Goal: Task Accomplishment & Management: Manage account settings

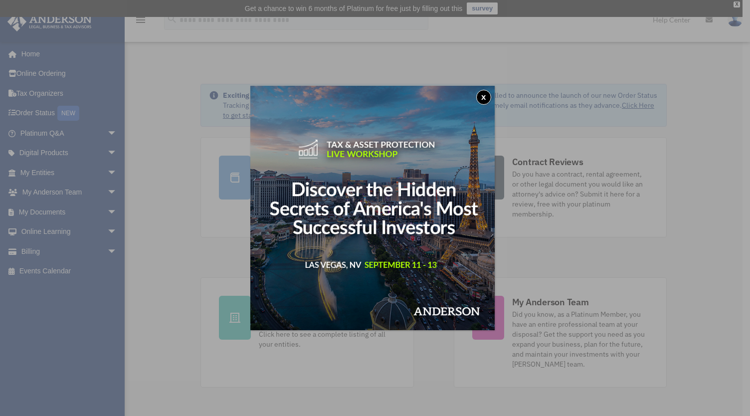
click at [486, 95] on button "x" at bounding box center [483, 97] width 15 height 15
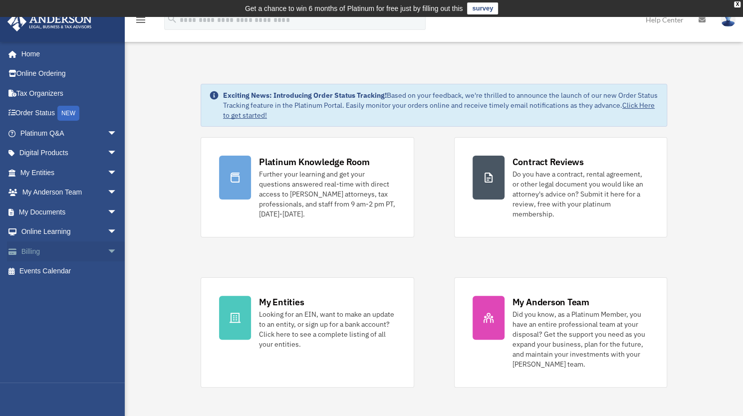
click at [107, 250] on span "arrow_drop_down" at bounding box center [117, 251] width 20 height 20
click at [71, 269] on link "$ Open Invoices" at bounding box center [73, 271] width 118 height 20
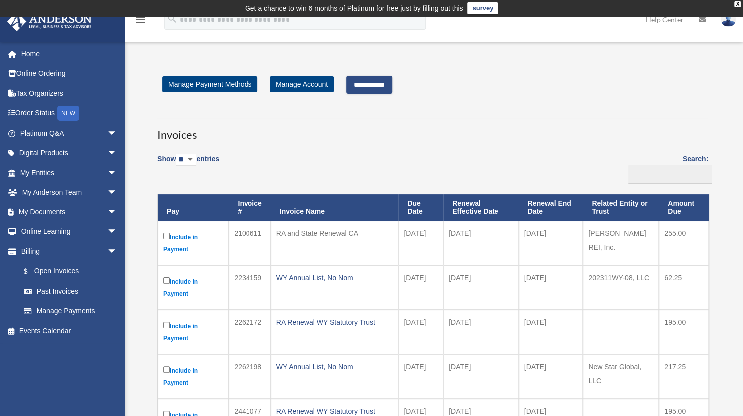
click at [381, 83] on input "**********" at bounding box center [369, 85] width 46 height 18
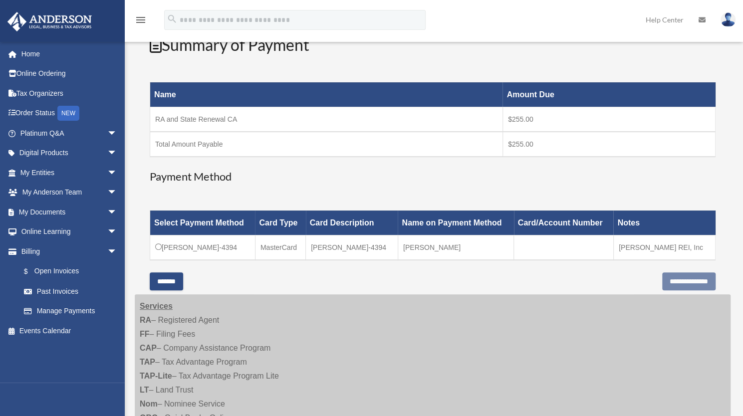
scroll to position [182, 0]
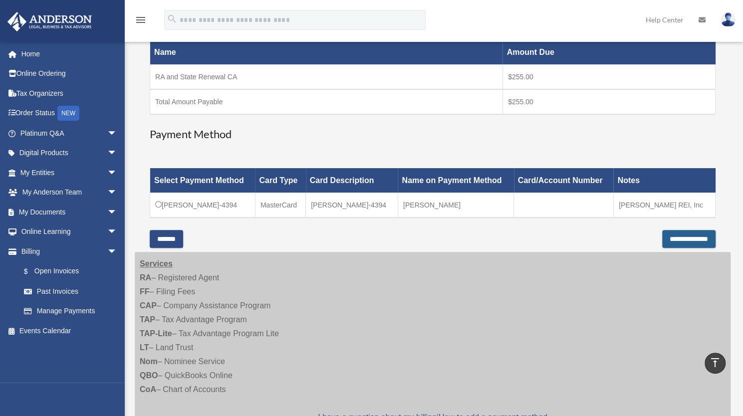
click at [662, 234] on input "**********" at bounding box center [688, 239] width 53 height 18
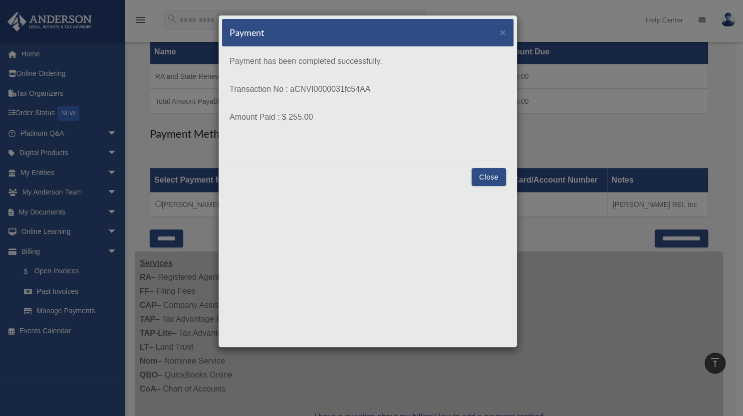
click at [495, 174] on button "Close" at bounding box center [488, 177] width 34 height 18
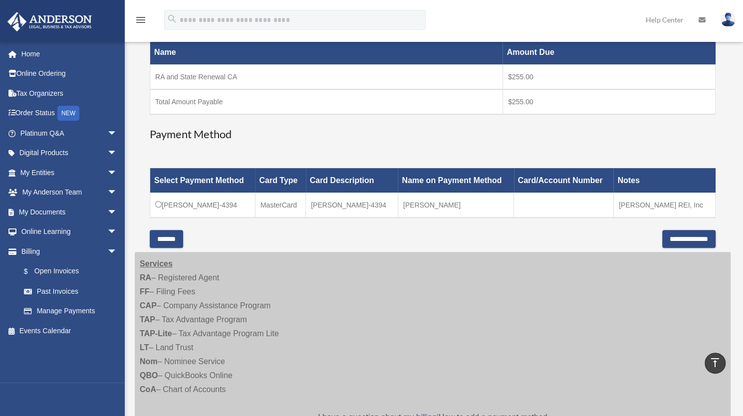
click at [172, 238] on input "*******" at bounding box center [166, 239] width 33 height 18
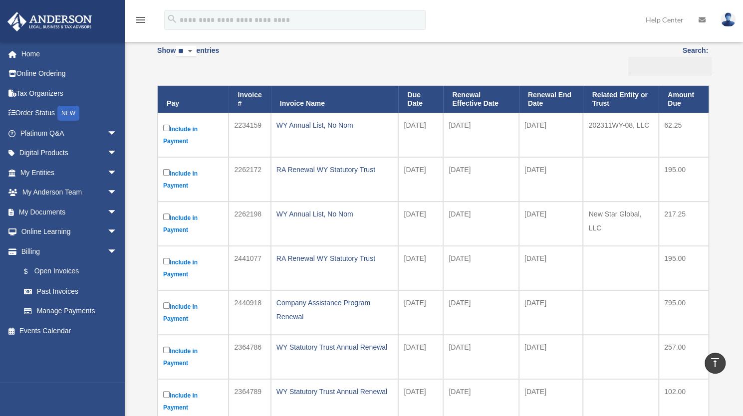
scroll to position [107, 0]
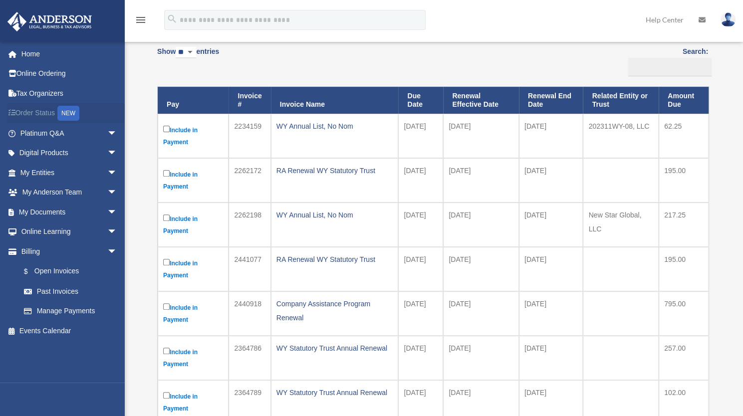
click at [42, 112] on link "Order Status NEW" at bounding box center [69, 113] width 125 height 20
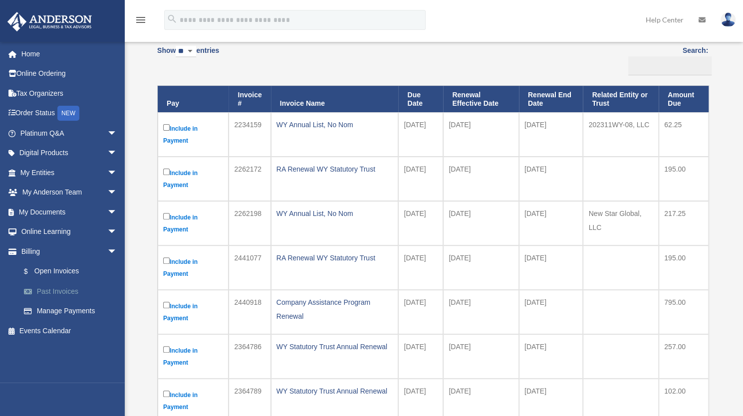
scroll to position [107, 0]
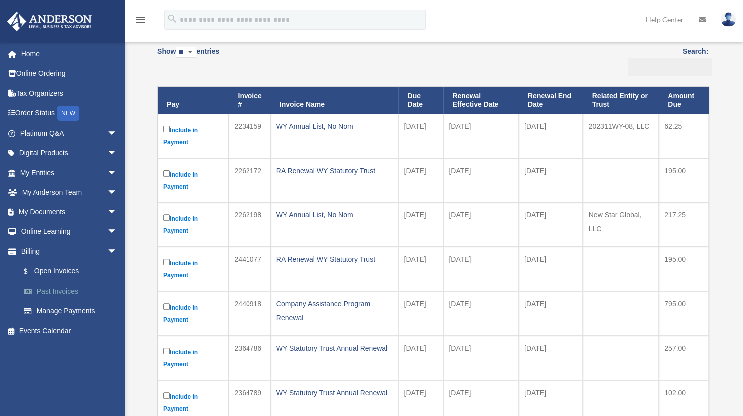
click at [61, 290] on link "Past Invoices" at bounding box center [73, 291] width 118 height 20
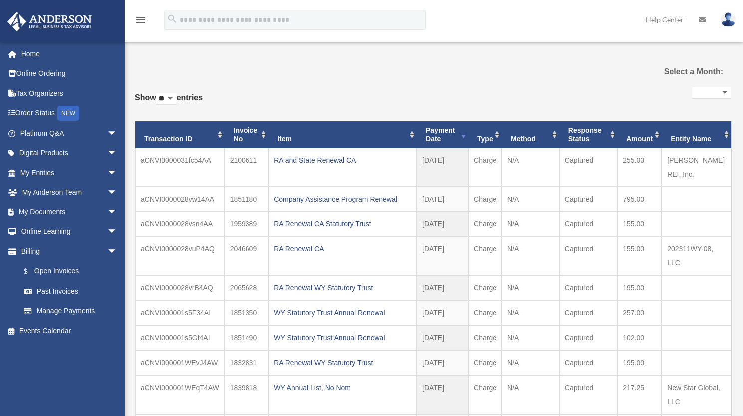
select select
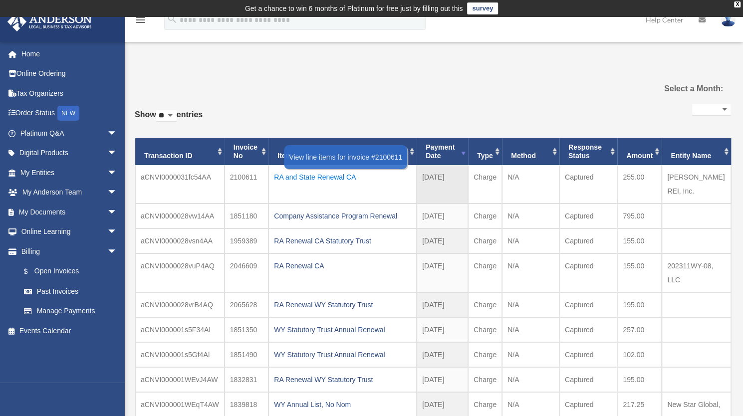
click at [312, 175] on div "RA and State Renewal CA" at bounding box center [342, 177] width 137 height 14
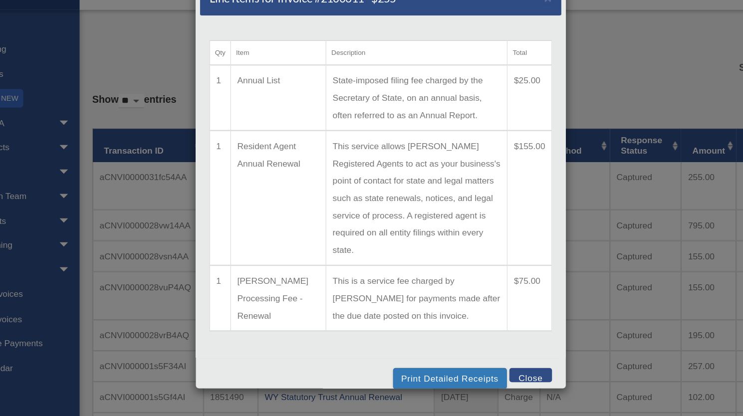
click at [490, 331] on button "Close" at bounding box center [488, 336] width 34 height 11
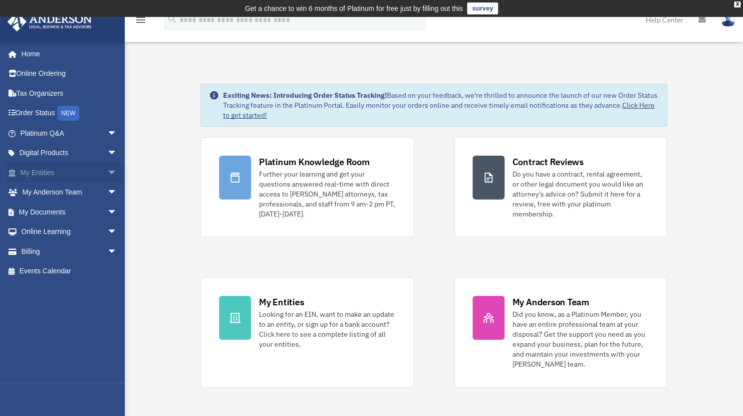
click at [47, 171] on link "My Entities arrow_drop_down" at bounding box center [69, 173] width 125 height 20
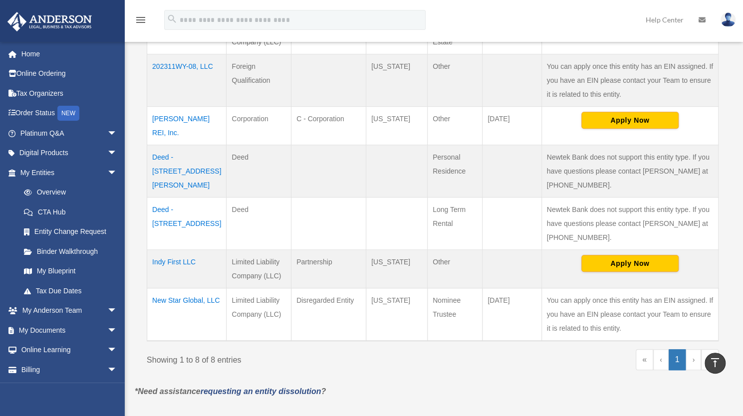
scroll to position [349, 0]
click at [177, 249] on td "Indy First LLC" at bounding box center [186, 268] width 79 height 38
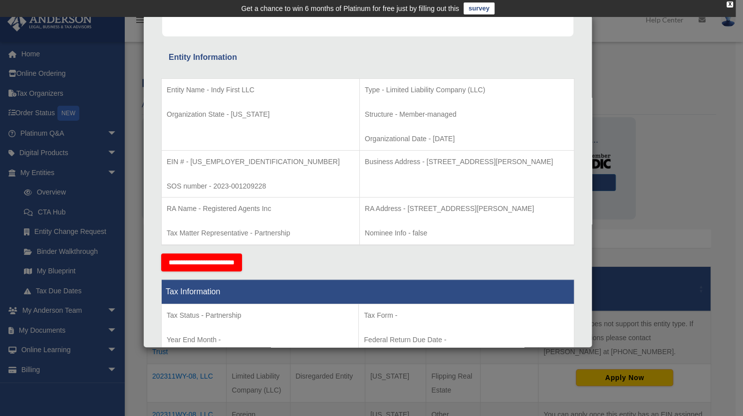
scroll to position [174, 0]
